Goal: Communication & Community: Participate in discussion

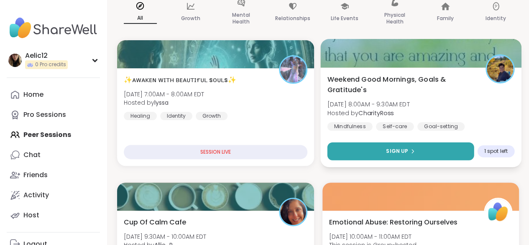
click at [370, 157] on button "Sign Up" at bounding box center [400, 151] width 146 height 18
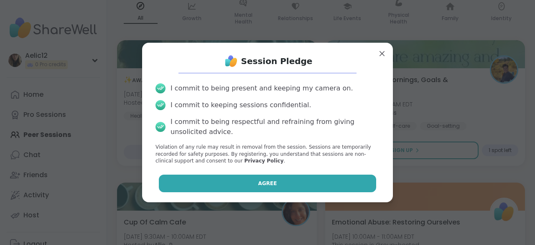
click at [315, 181] on button "Agree" at bounding box center [268, 183] width 218 height 18
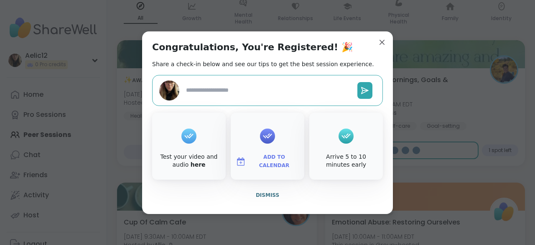
type textarea "*"
click at [265, 195] on span "Dismiss" at bounding box center [267, 195] width 23 height 6
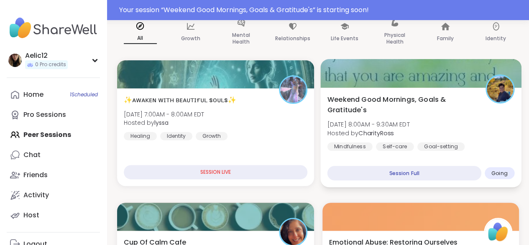
scroll to position [98, 0]
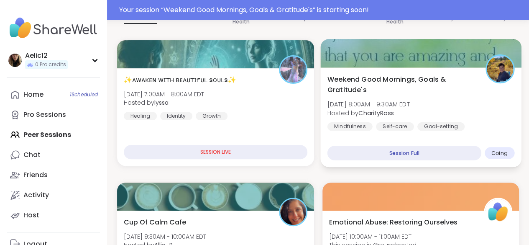
click at [464, 137] on div "Weekend Good Mornings, Goals & Gratitude's [DATE] 8:00AM - 9:30AM EDT Hosted by…" at bounding box center [420, 117] width 201 height 100
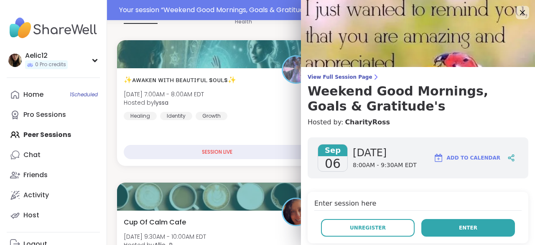
click at [462, 226] on span "Enter" at bounding box center [468, 228] width 18 height 8
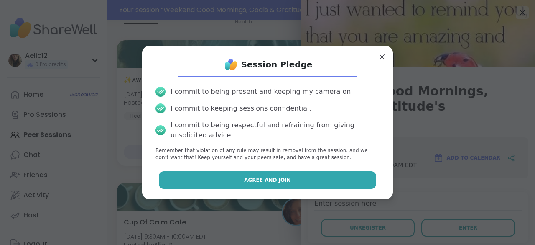
click at [357, 185] on button "Agree and Join" at bounding box center [268, 180] width 218 height 18
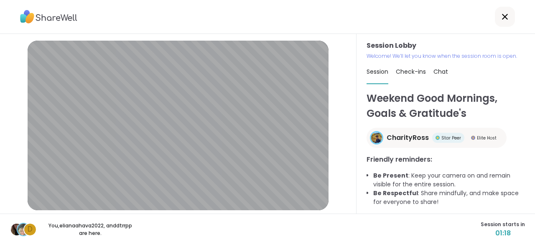
click at [357, 185] on div "Session Lobby Welcome! We’ll let you know when the session room is open. Sessio…" at bounding box center [446, 123] width 179 height 179
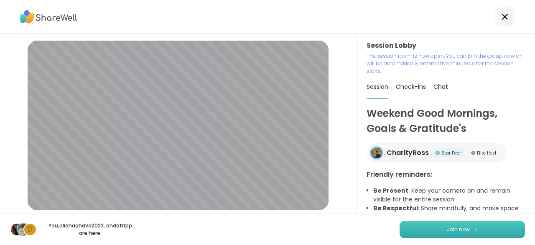
click at [403, 226] on button "Join now" at bounding box center [462, 229] width 125 height 18
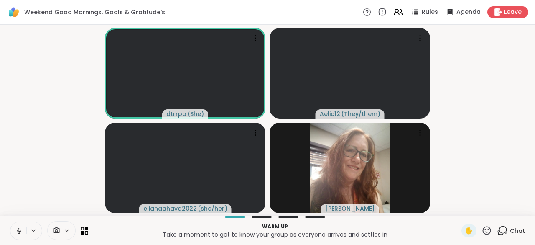
click at [18, 229] on icon at bounding box center [19, 229] width 2 height 4
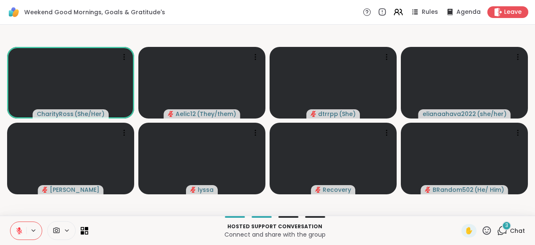
click at [18, 229] on icon at bounding box center [19, 231] width 8 height 8
click at [18, 229] on icon at bounding box center [19, 229] width 2 height 4
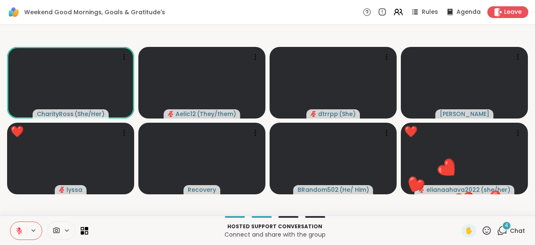
click at [482, 231] on icon at bounding box center [487, 230] width 10 height 10
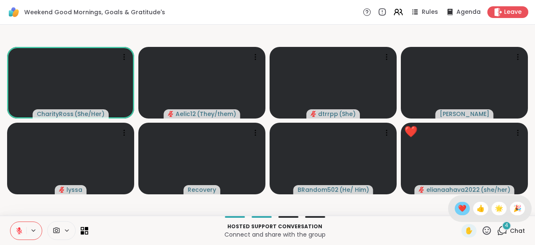
click at [458, 210] on span "❤️" at bounding box center [462, 208] width 8 height 10
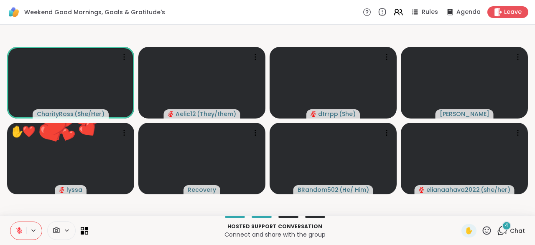
click at [482, 229] on icon at bounding box center [487, 230] width 10 height 10
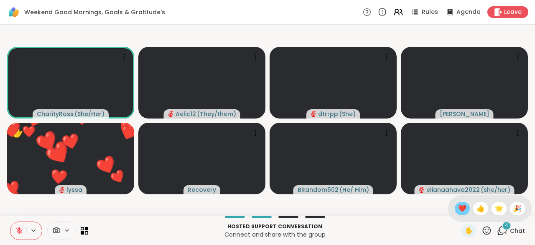
click at [458, 210] on span "❤️" at bounding box center [462, 208] width 8 height 10
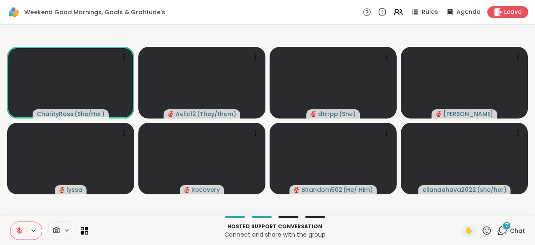
click at [15, 224] on button at bounding box center [18, 231] width 16 height 18
click at [18, 228] on icon at bounding box center [19, 229] width 2 height 4
click at [483, 234] on icon at bounding box center [487, 230] width 8 height 8
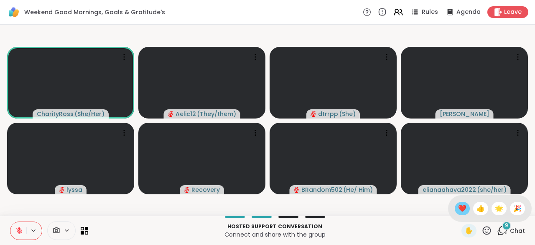
click at [458, 206] on span "❤️" at bounding box center [462, 208] width 8 height 10
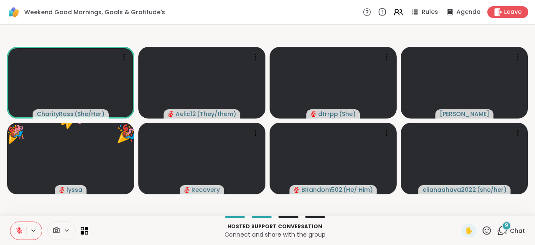
click at [482, 228] on icon at bounding box center [487, 230] width 10 height 10
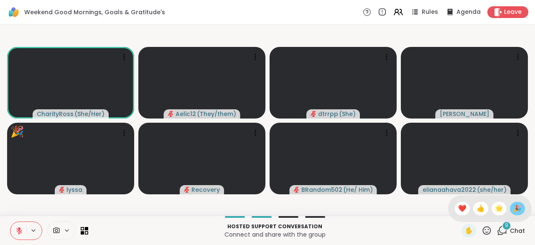
click at [513, 206] on span "🎉" at bounding box center [517, 208] width 8 height 10
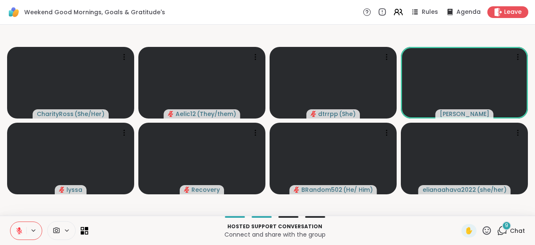
click at [512, 226] on span "Chat" at bounding box center [517, 230] width 15 height 8
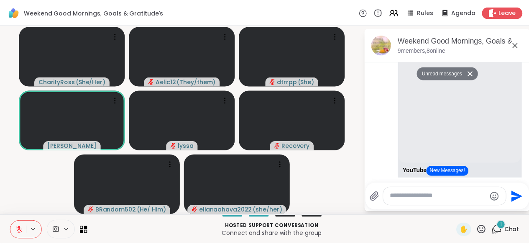
scroll to position [911, 0]
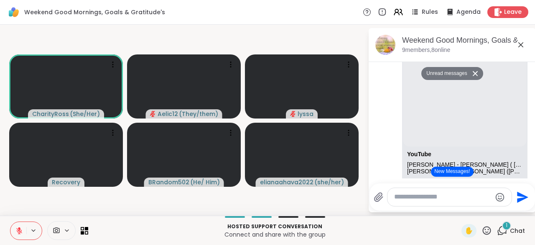
click at [482, 230] on icon at bounding box center [487, 230] width 10 height 10
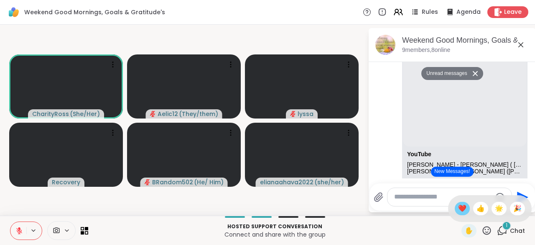
click at [458, 210] on span "❤️" at bounding box center [462, 208] width 8 height 10
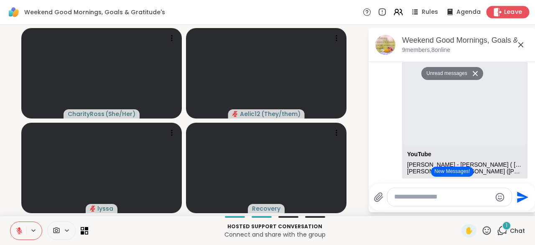
click at [513, 13] on span "Leave" at bounding box center [513, 12] width 18 height 9
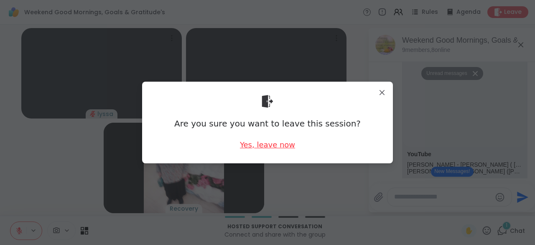
click at [273, 145] on div "Yes, leave now" at bounding box center [267, 144] width 55 height 10
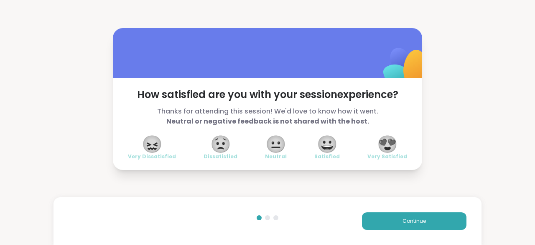
click at [390, 136] on span "😍" at bounding box center [387, 143] width 21 height 15
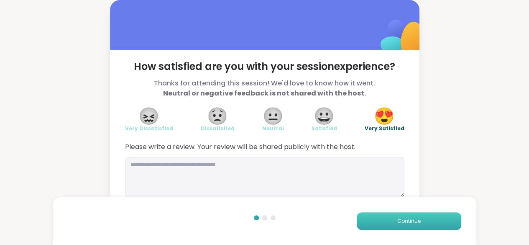
click at [385, 219] on button "Continue" at bounding box center [409, 221] width 105 height 18
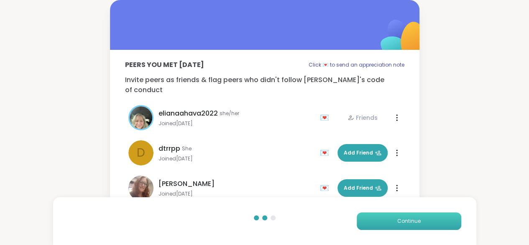
click at [385, 219] on button "Continue" at bounding box center [409, 221] width 105 height 18
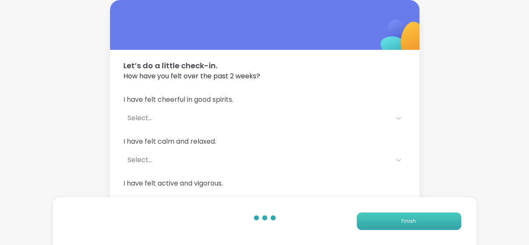
click at [385, 219] on button "Finish" at bounding box center [409, 221] width 105 height 18
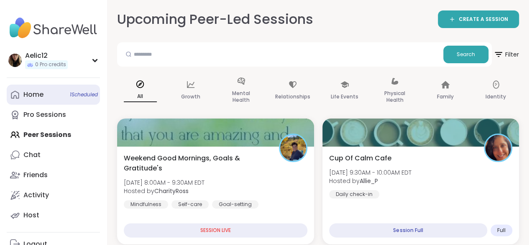
click at [82, 89] on link "Home 1 Scheduled" at bounding box center [53, 94] width 93 height 20
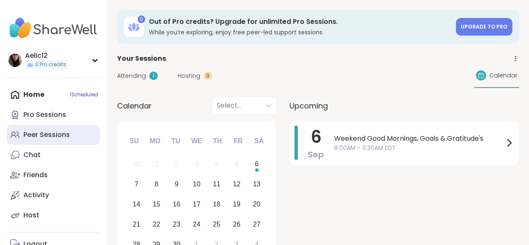
click at [52, 138] on div "Peer Sessions" at bounding box center [46, 134] width 46 height 9
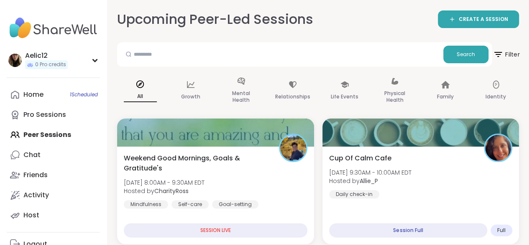
click at [500, 56] on icon at bounding box center [497, 54] width 10 height 10
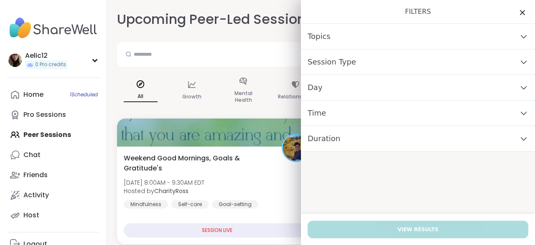
click at [459, 115] on div "Time" at bounding box center [418, 113] width 234 height 26
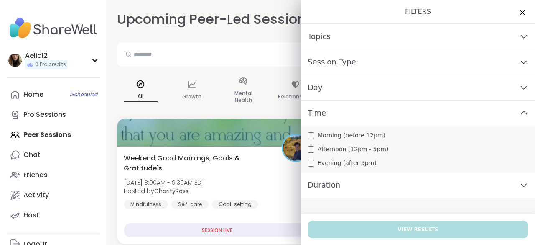
click at [416, 139] on div "Morning (before 12pm) Afternoon (12pm - 5pm) Evening (after 5pm)" at bounding box center [418, 149] width 234 height 46
click at [383, 131] on div "Morning (before 12pm)" at bounding box center [418, 135] width 221 height 9
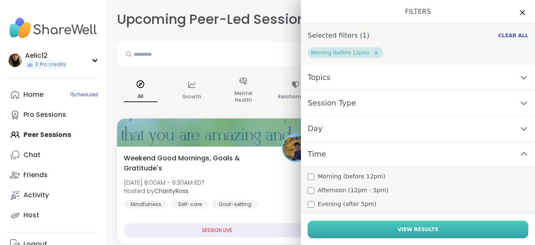
click at [395, 221] on button "View Results" at bounding box center [418, 229] width 221 height 18
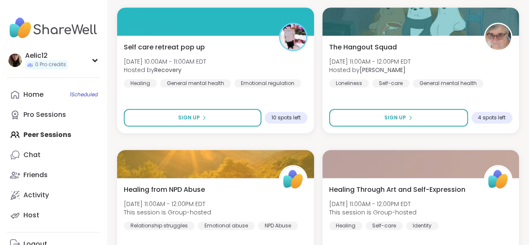
scroll to position [426, 0]
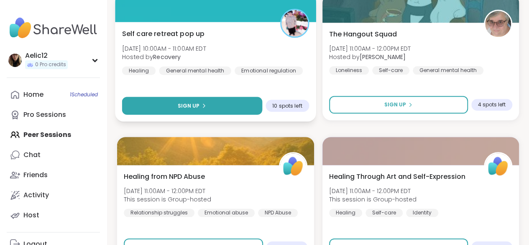
click at [235, 103] on button "Sign Up" at bounding box center [192, 106] width 140 height 18
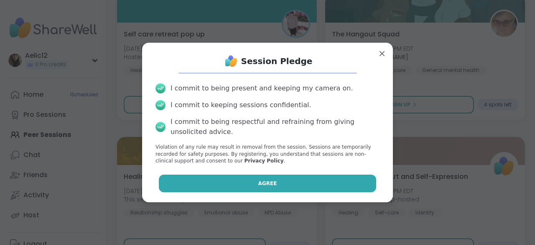
click at [250, 186] on button "Agree" at bounding box center [268, 183] width 218 height 18
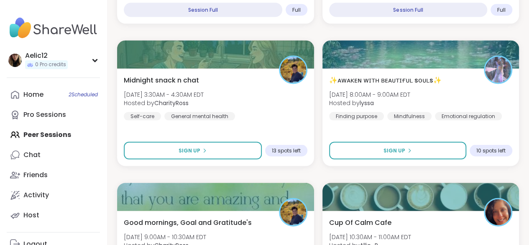
scroll to position [825, 0]
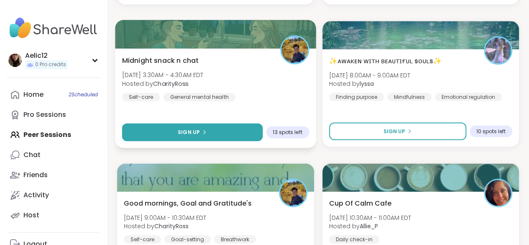
click at [223, 134] on button "Sign Up" at bounding box center [192, 132] width 140 height 18
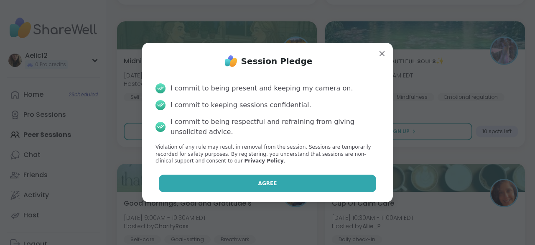
click at [257, 190] on button "Agree" at bounding box center [268, 183] width 218 height 18
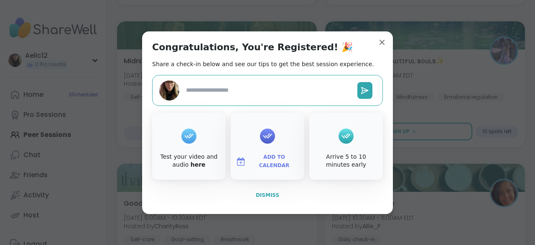
click at [266, 195] on span "Dismiss" at bounding box center [267, 195] width 23 height 6
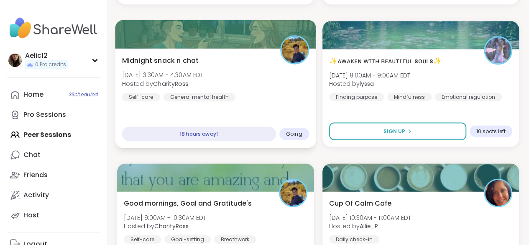
click at [221, 138] on div "18 hours away!" at bounding box center [199, 134] width 154 height 15
click at [234, 120] on div "Midnight snack n chat [DATE] 3:30AM - 4:30AM EDT Hosted by CharityRoss Self-car…" at bounding box center [215, 98] width 201 height 100
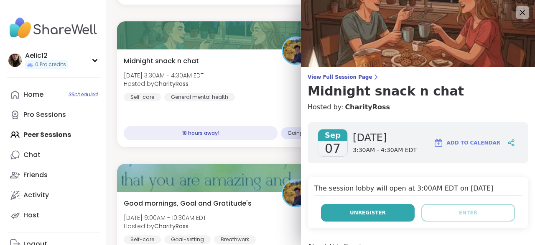
click at [380, 213] on button "Unregister" at bounding box center [368, 213] width 94 height 18
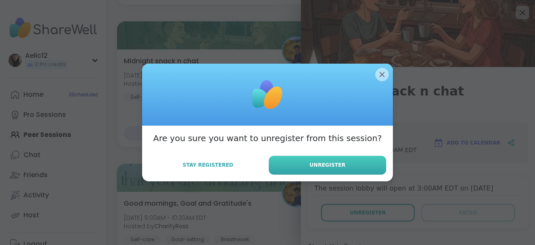
click at [367, 163] on button "Unregister" at bounding box center [327, 165] width 117 height 19
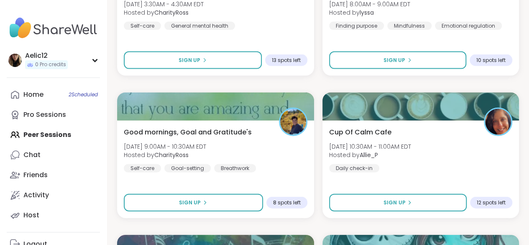
scroll to position [923, 0]
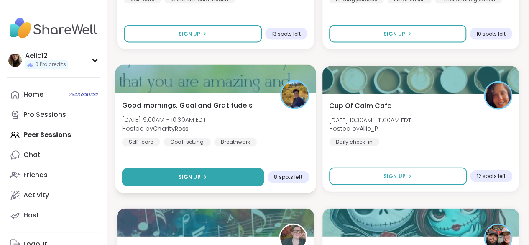
click at [242, 173] on button "Sign Up" at bounding box center [193, 177] width 142 height 18
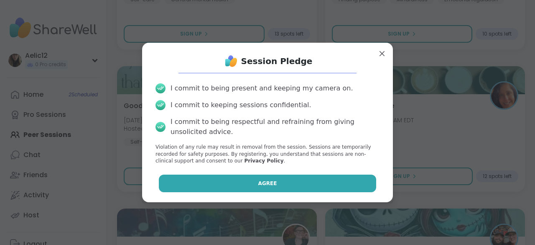
click at [243, 179] on button "Agree" at bounding box center [268, 183] width 218 height 18
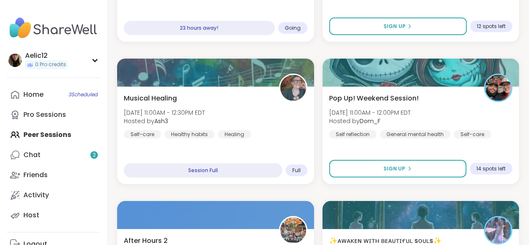
scroll to position [1059, 0]
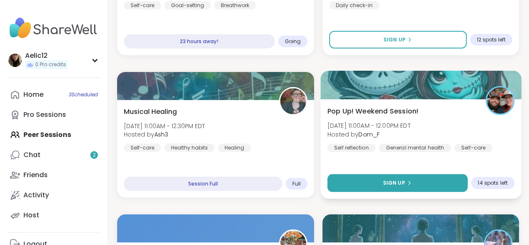
click at [417, 179] on button "Sign Up" at bounding box center [397, 183] width 140 height 18
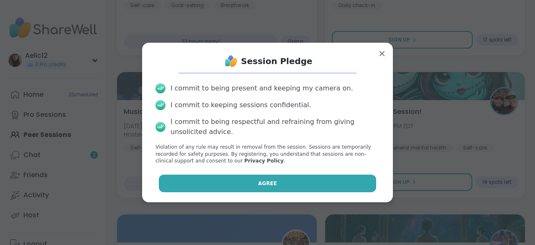
click at [344, 188] on button "Agree" at bounding box center [268, 183] width 218 height 18
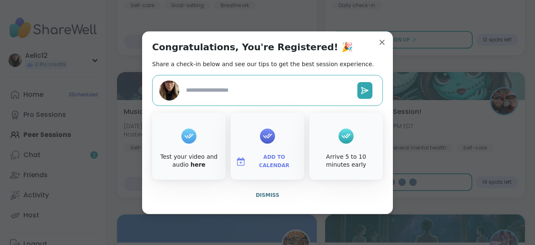
type textarea "*"
